Goal: Task Accomplishment & Management: Use online tool/utility

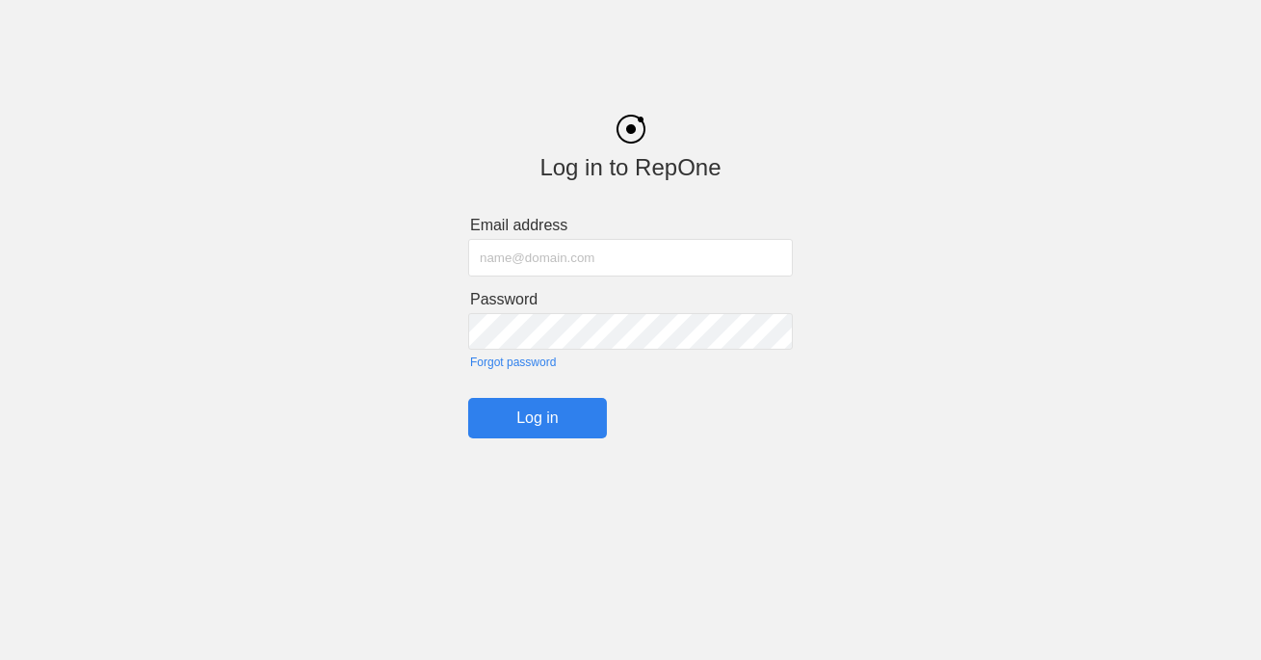
click at [533, 254] on input "text" at bounding box center [630, 258] width 325 height 38
type input "[PERSON_NAME][EMAIL_ADDRESS][DOMAIN_NAME]"
click at [560, 418] on input "Log in" at bounding box center [537, 418] width 139 height 40
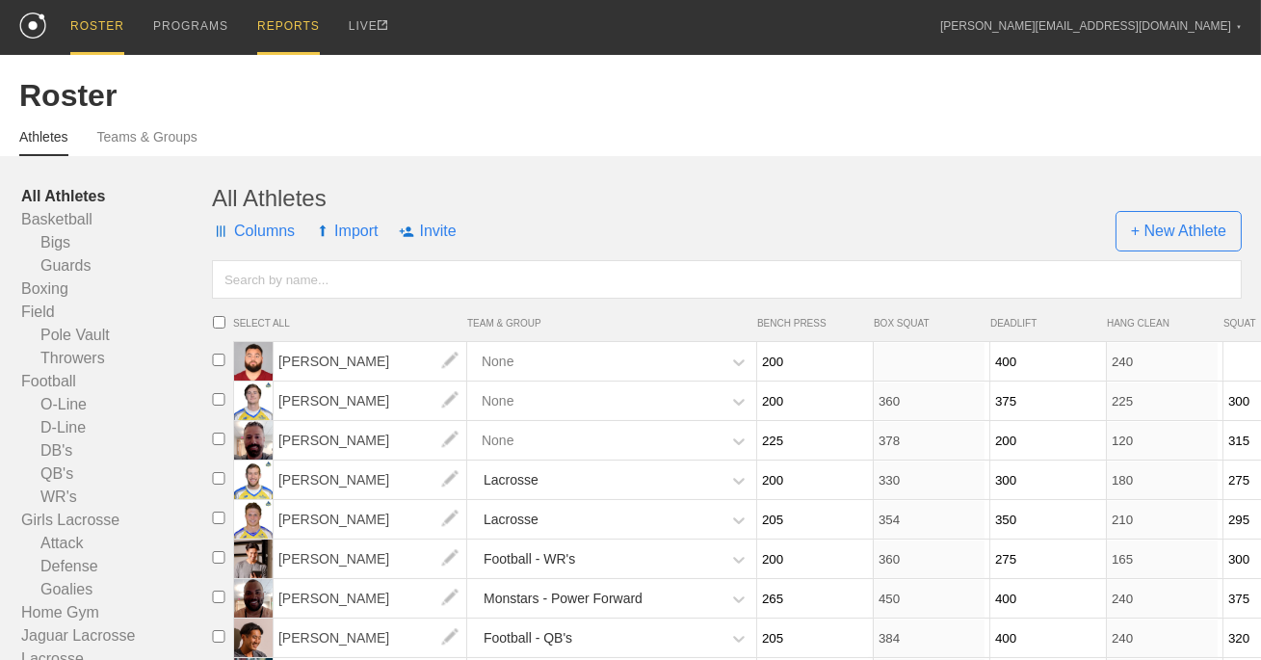
click at [273, 36] on div "REPORTS" at bounding box center [288, 27] width 63 height 55
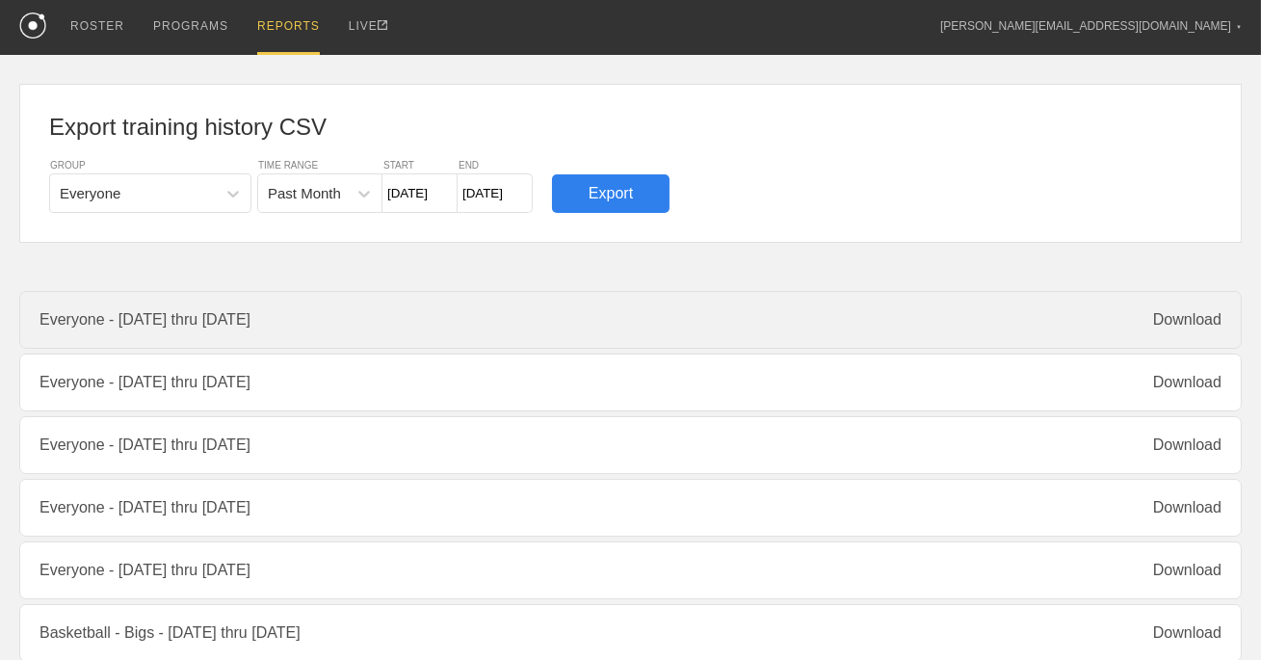
click at [1149, 320] on div "Everyone - [DATE] thru [DATE] Download" at bounding box center [630, 320] width 1223 height 58
